Goal: Information Seeking & Learning: Learn about a topic

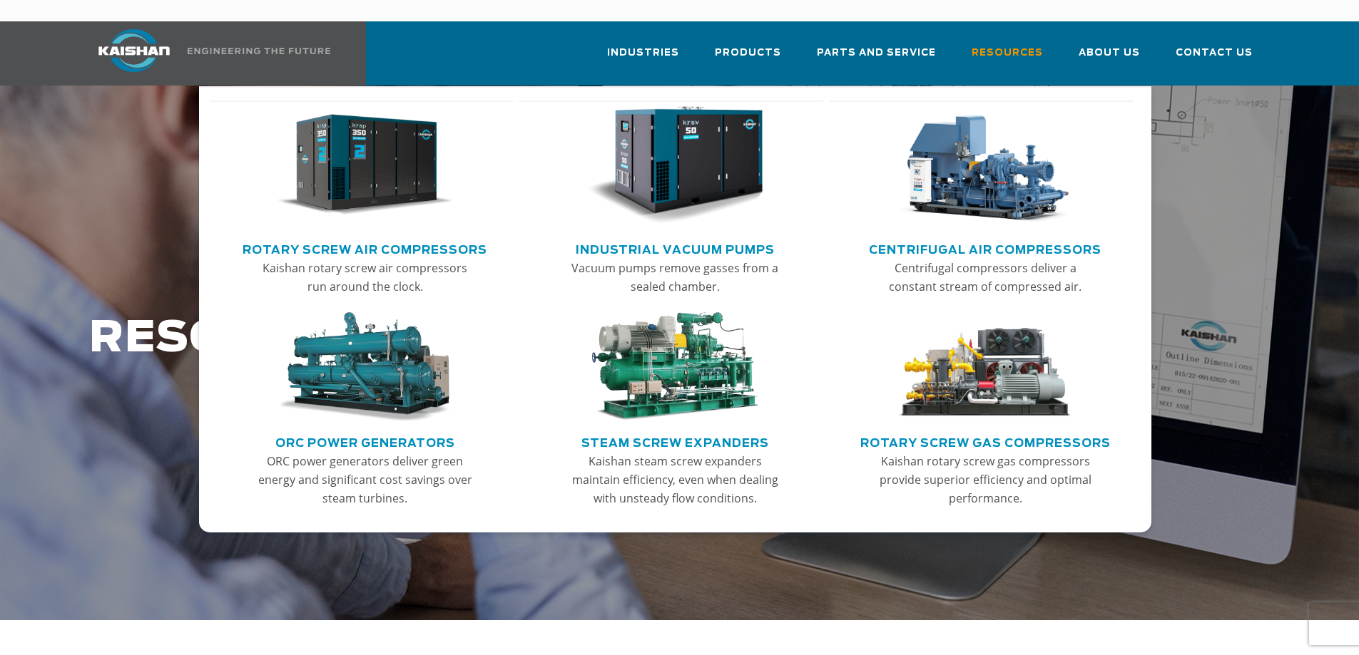
click at [409, 135] on img "Main menu" at bounding box center [364, 165] width 175 height 118
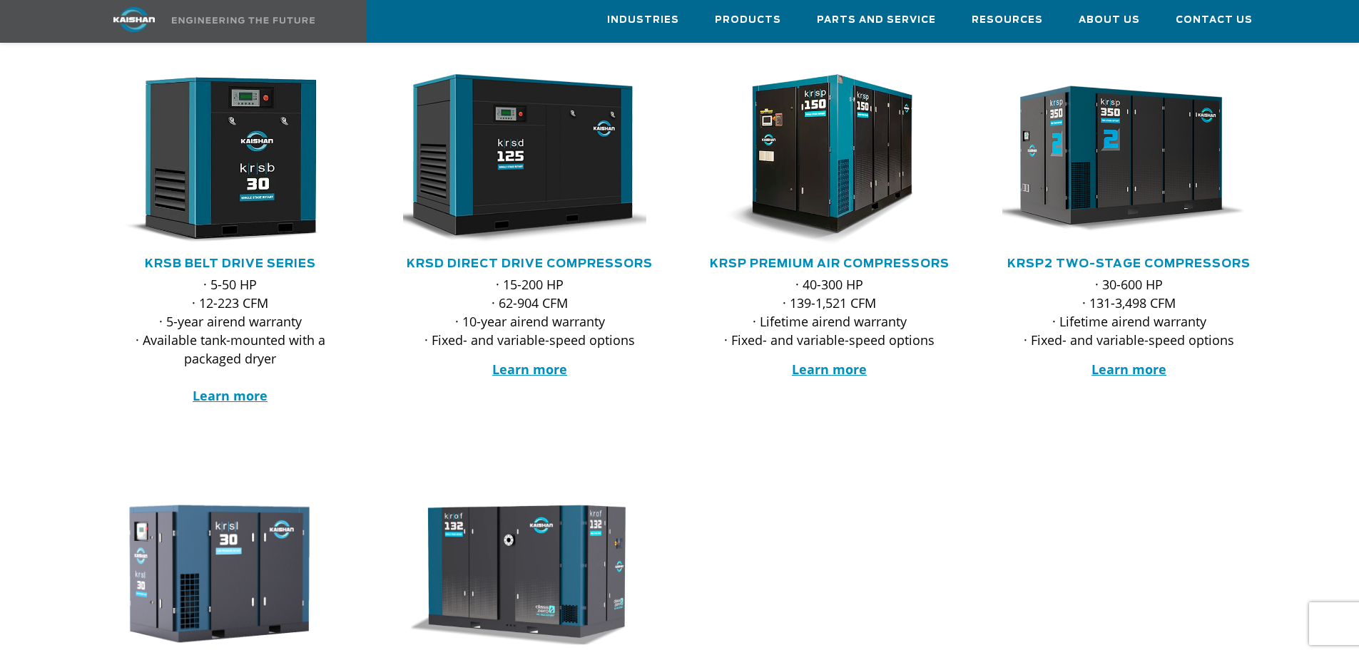
scroll to position [214, 0]
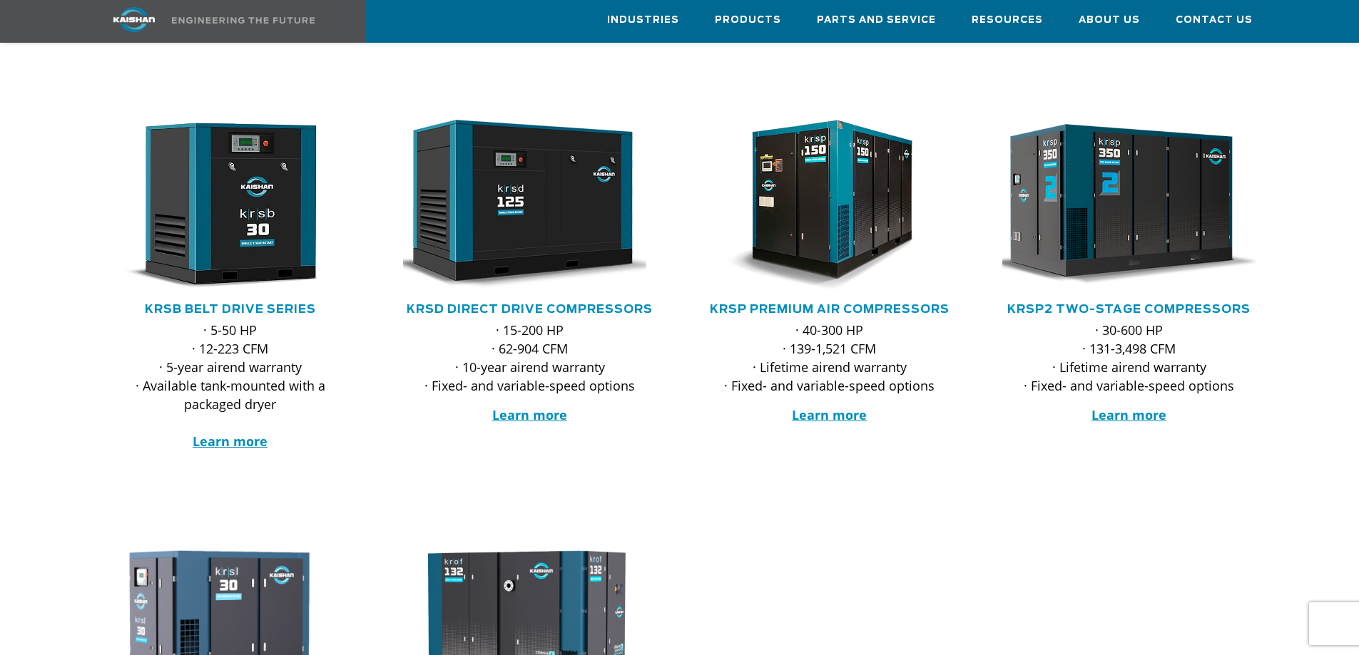
click at [1131, 197] on img at bounding box center [1119, 205] width 280 height 188
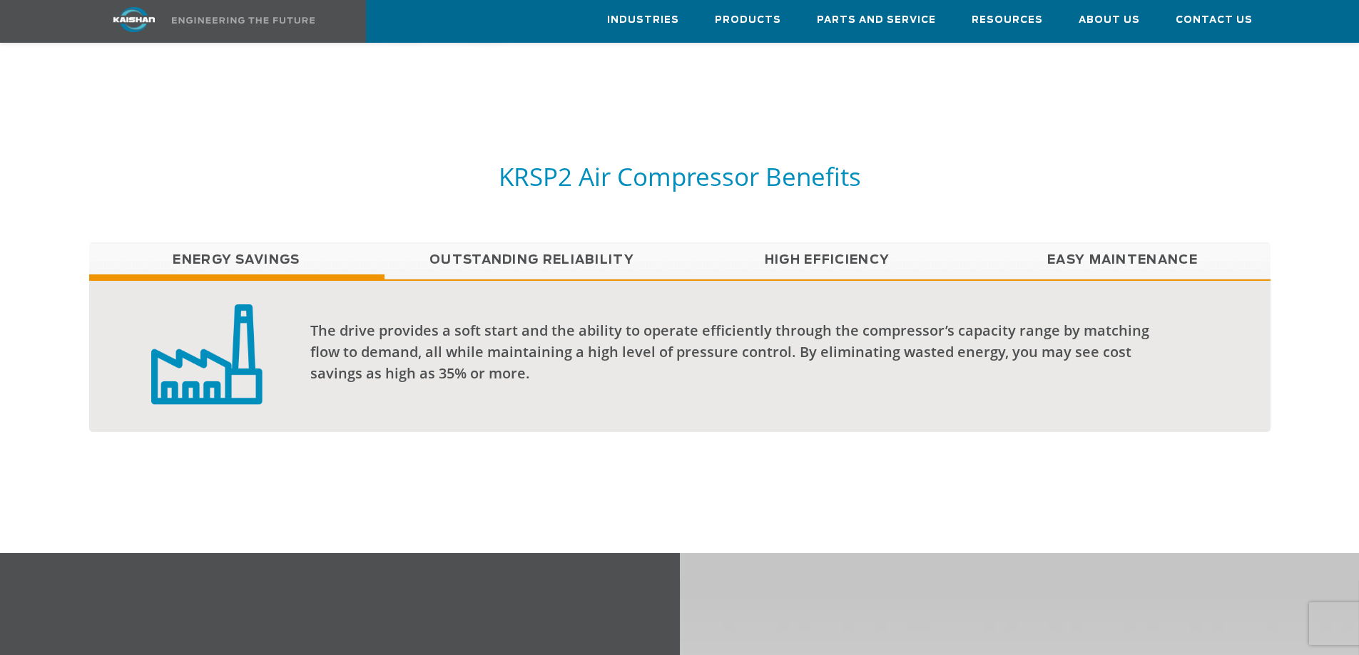
scroll to position [1070, 0]
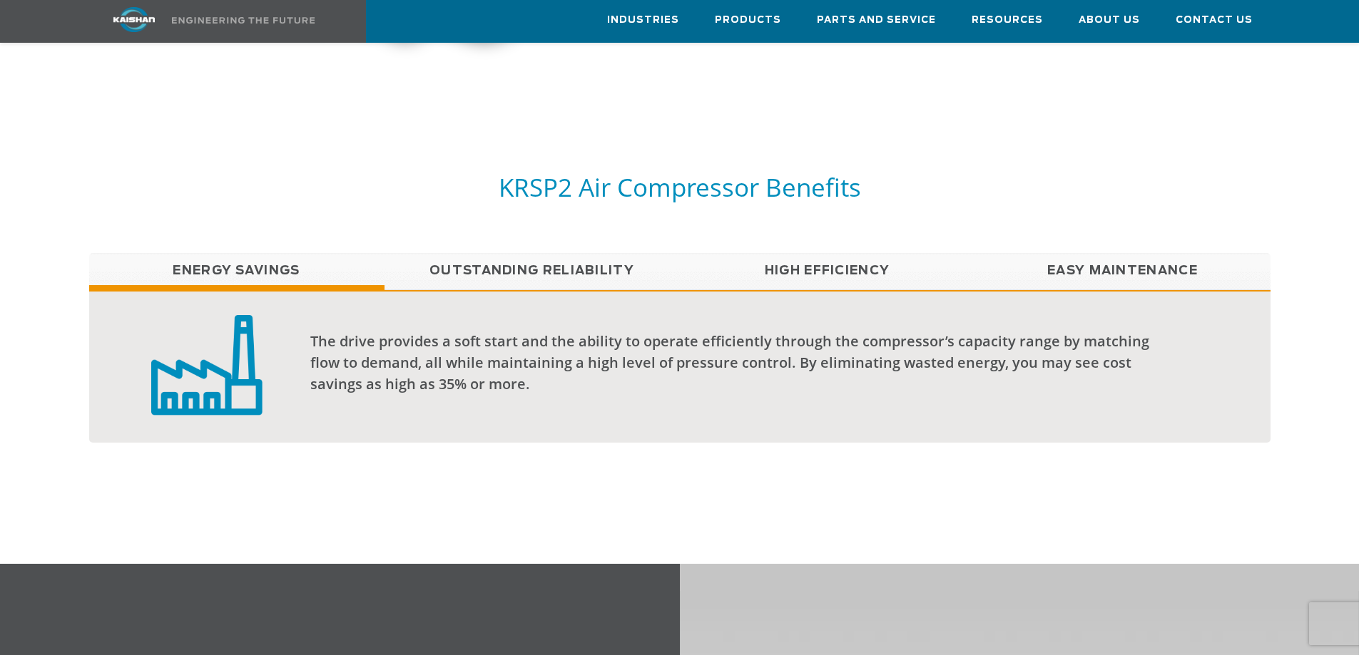
click at [621, 253] on link "Outstanding Reliability" at bounding box center [531, 271] width 295 height 36
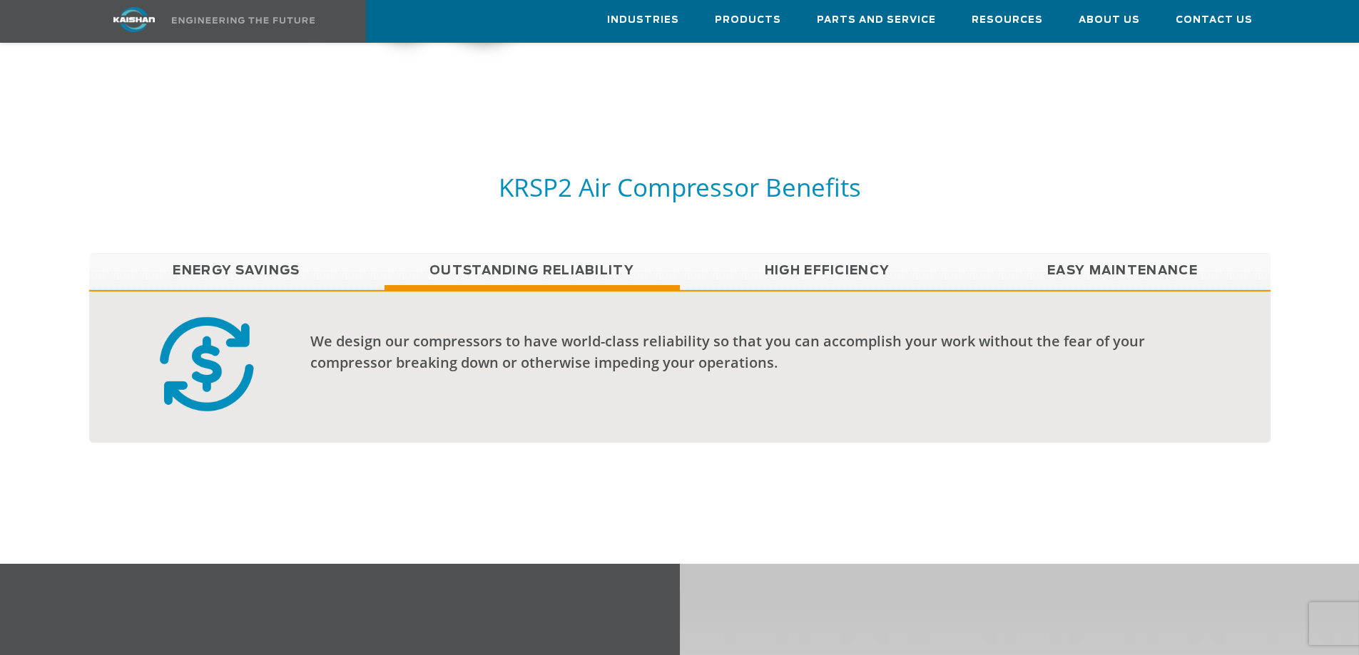
click at [755, 253] on link "High Efficiency" at bounding box center [827, 271] width 295 height 36
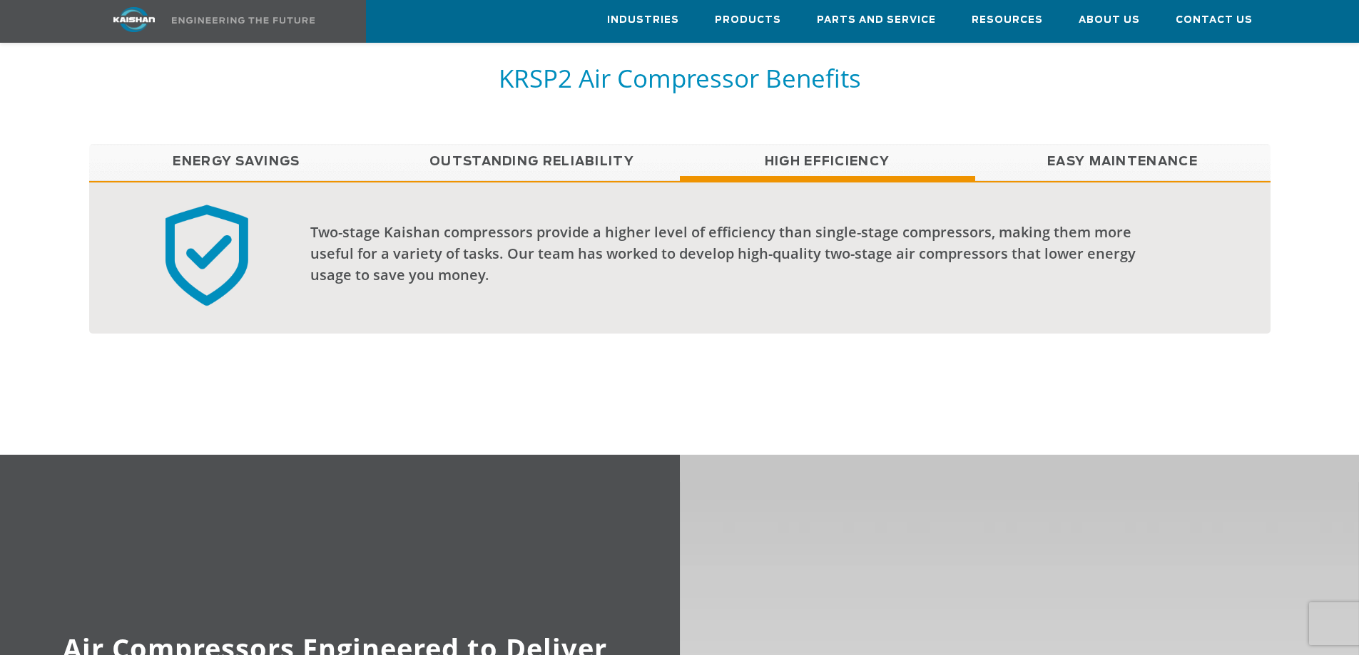
scroll to position [1213, 0]
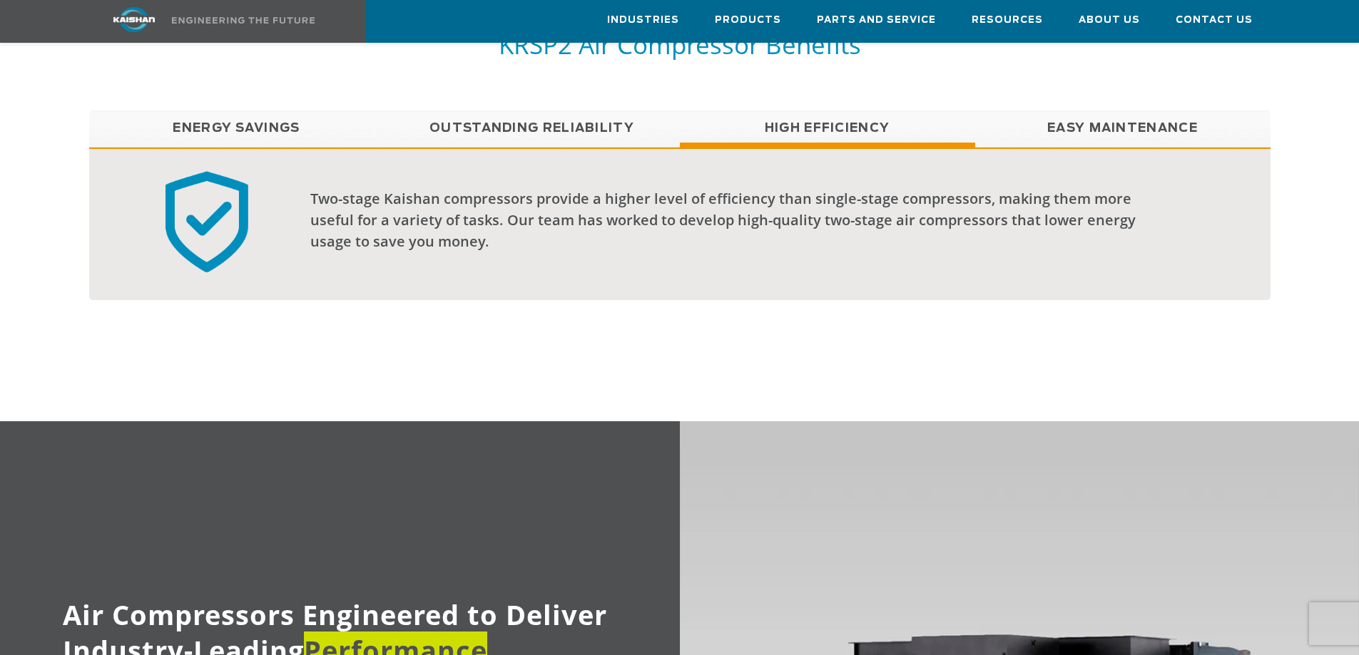
click at [1118, 111] on link "Easy Maintenance" at bounding box center [1122, 129] width 295 height 36
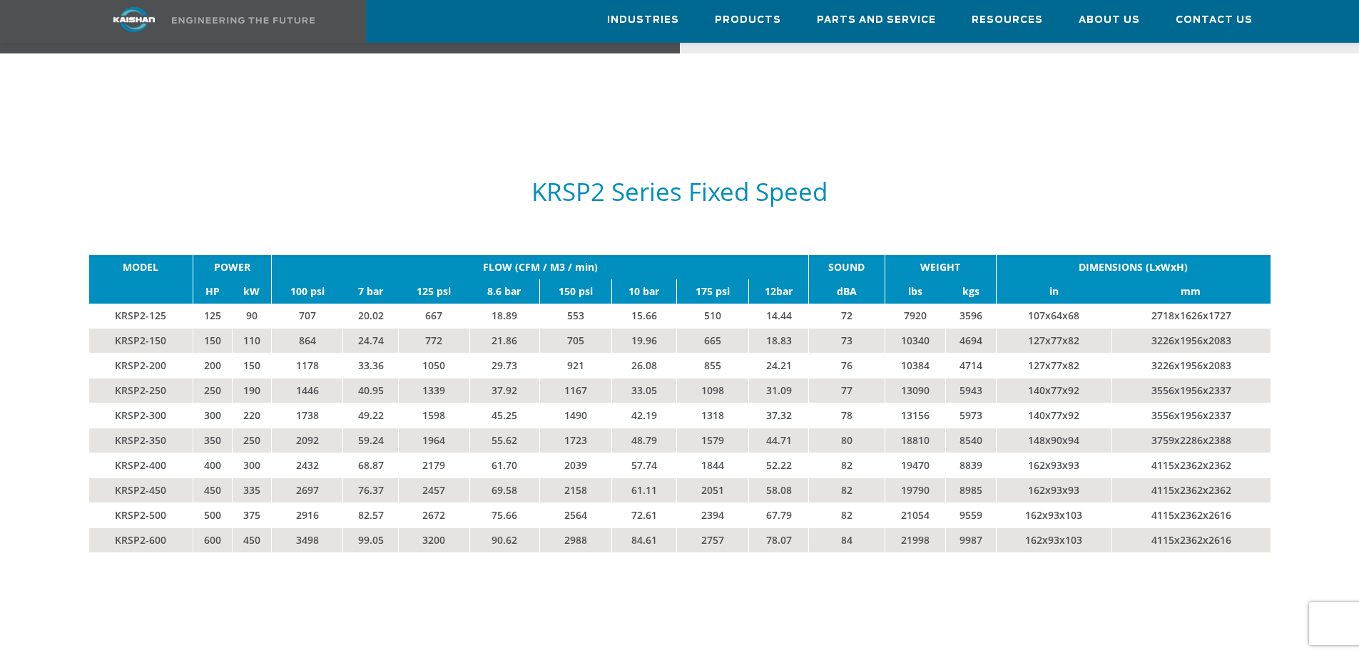
scroll to position [2425, 0]
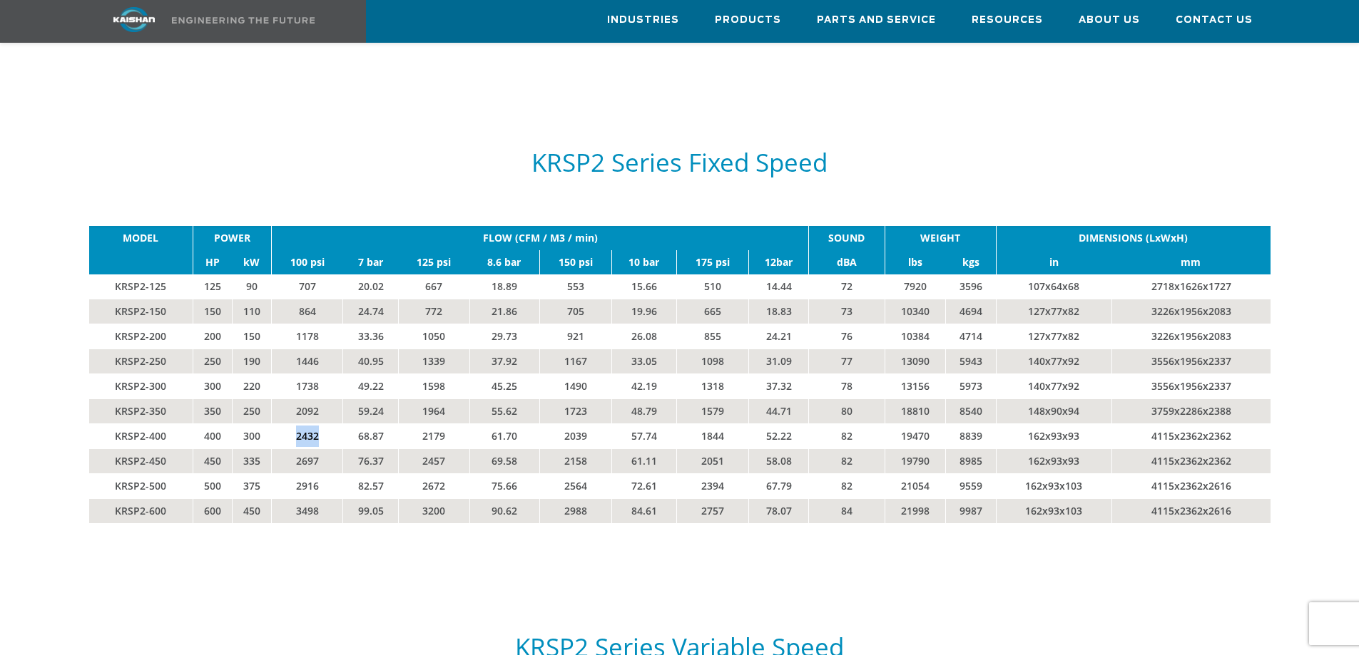
drag, startPoint x: 319, startPoint y: 413, endPoint x: 288, endPoint y: 412, distance: 30.7
click at [288, 424] on td "2432" at bounding box center [307, 436] width 71 height 25
click at [406, 349] on td "1339" at bounding box center [434, 361] width 71 height 25
